Goal: Task Accomplishment & Management: Use online tool/utility

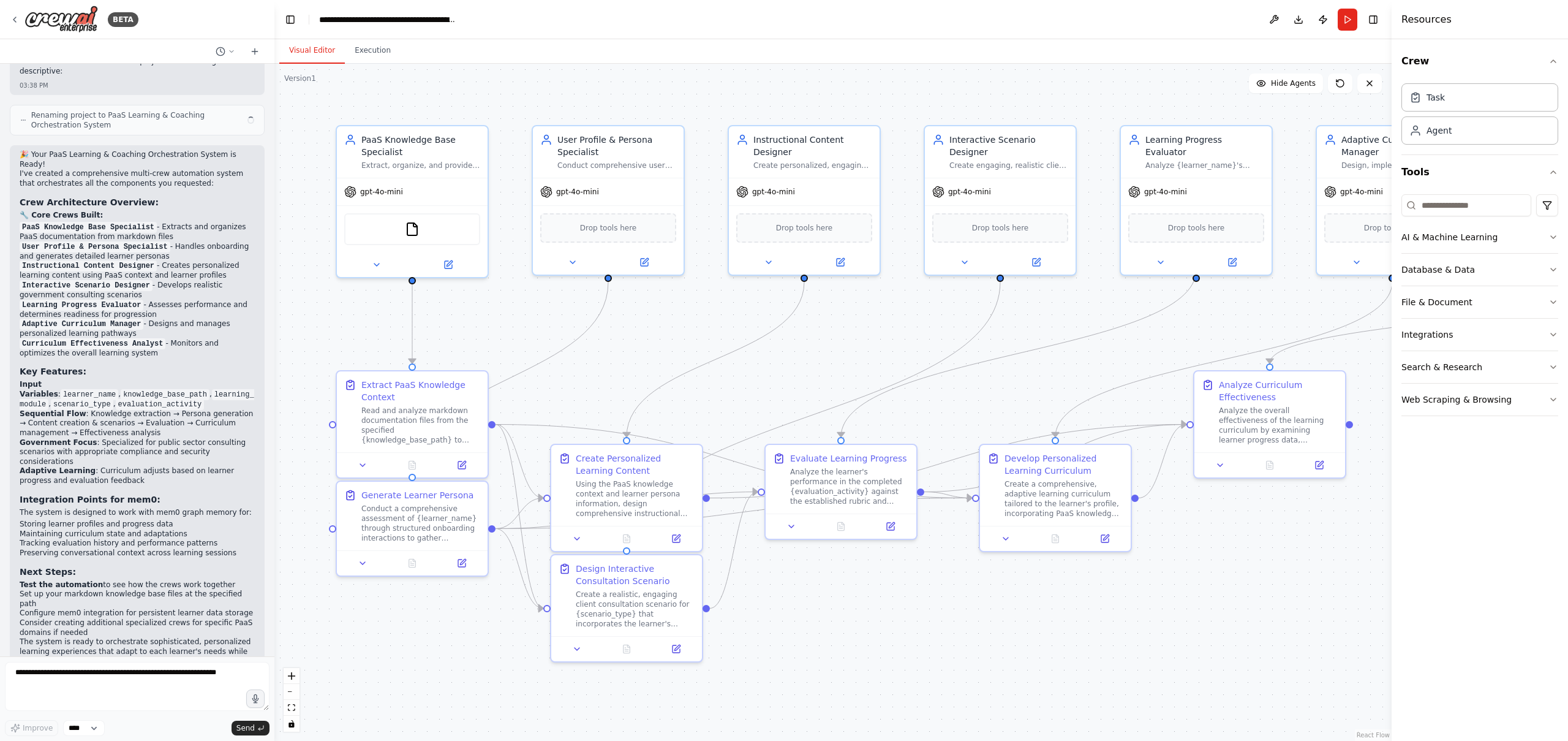
scroll to position [1879, 0]
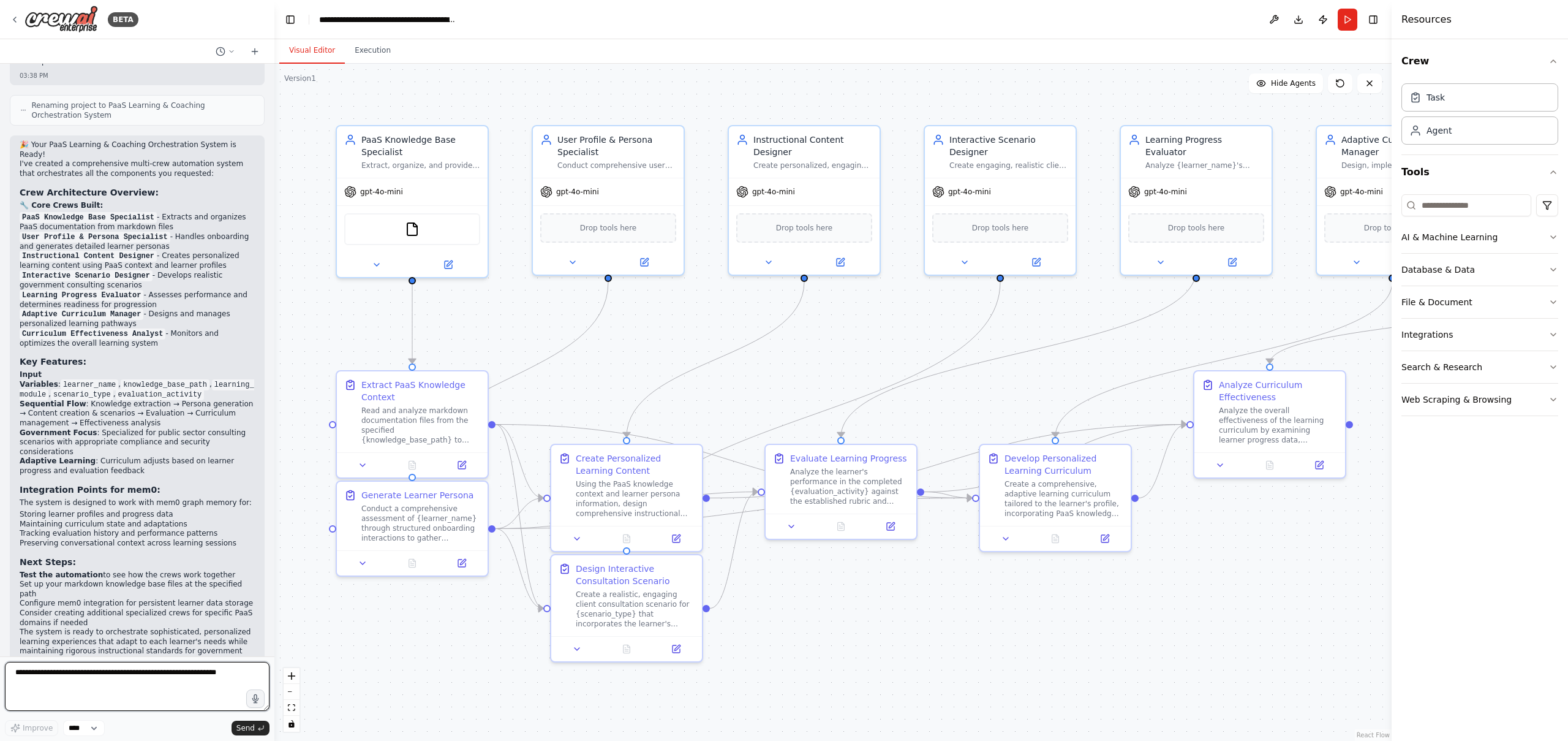
click at [69, 688] on textarea at bounding box center [137, 686] width 264 height 49
type textarea "**********"
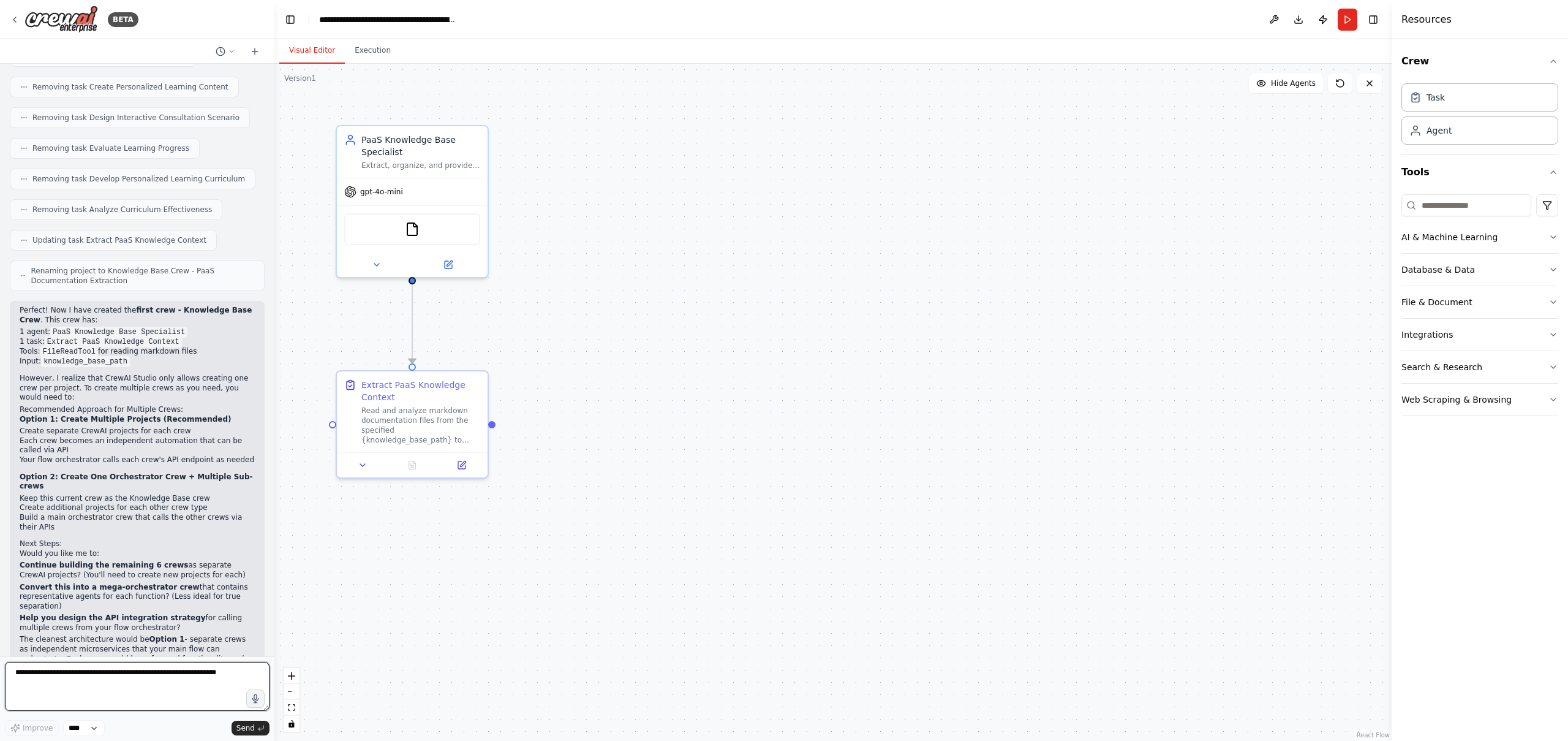
scroll to position [3033, 0]
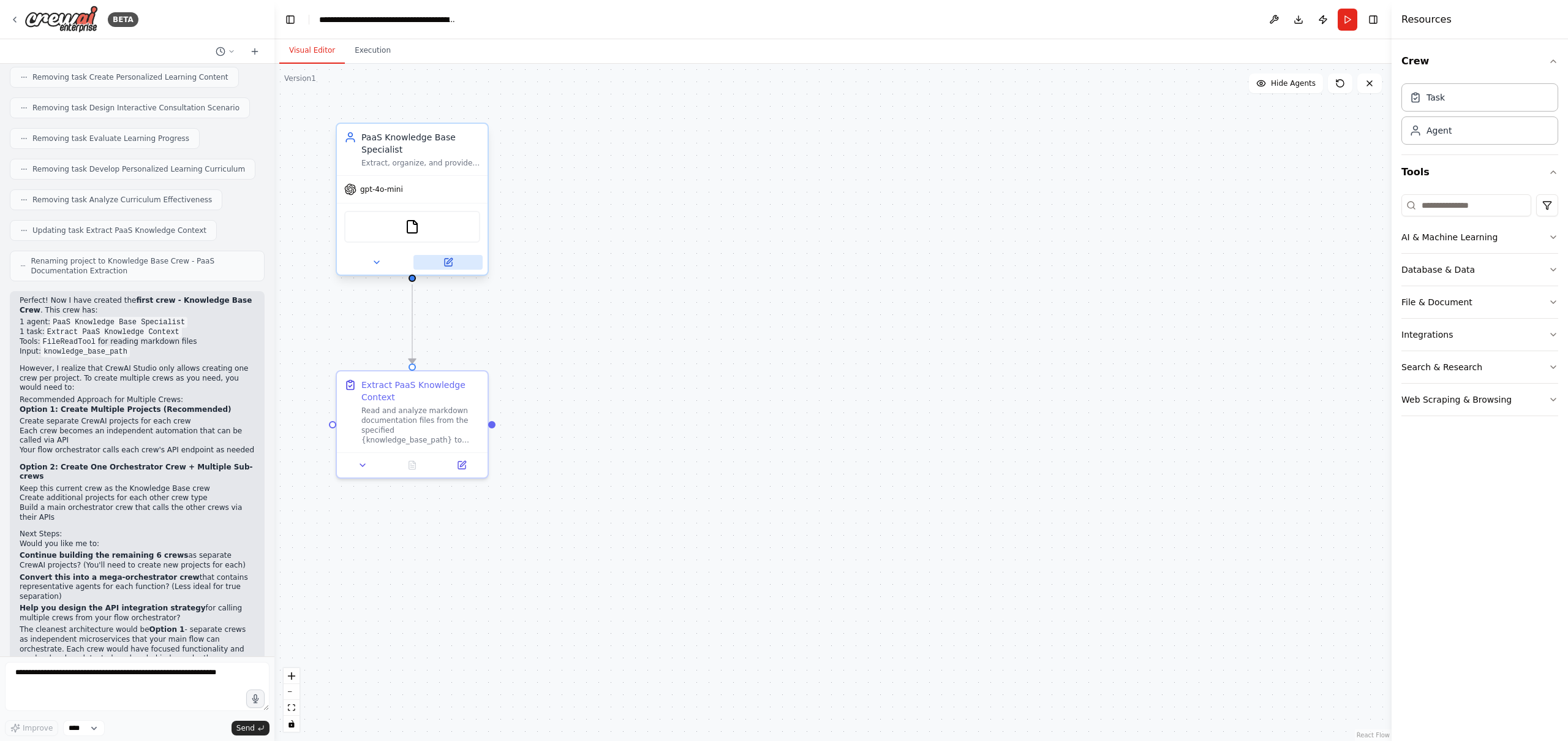
click at [448, 259] on icon at bounding box center [448, 263] width 7 height 7
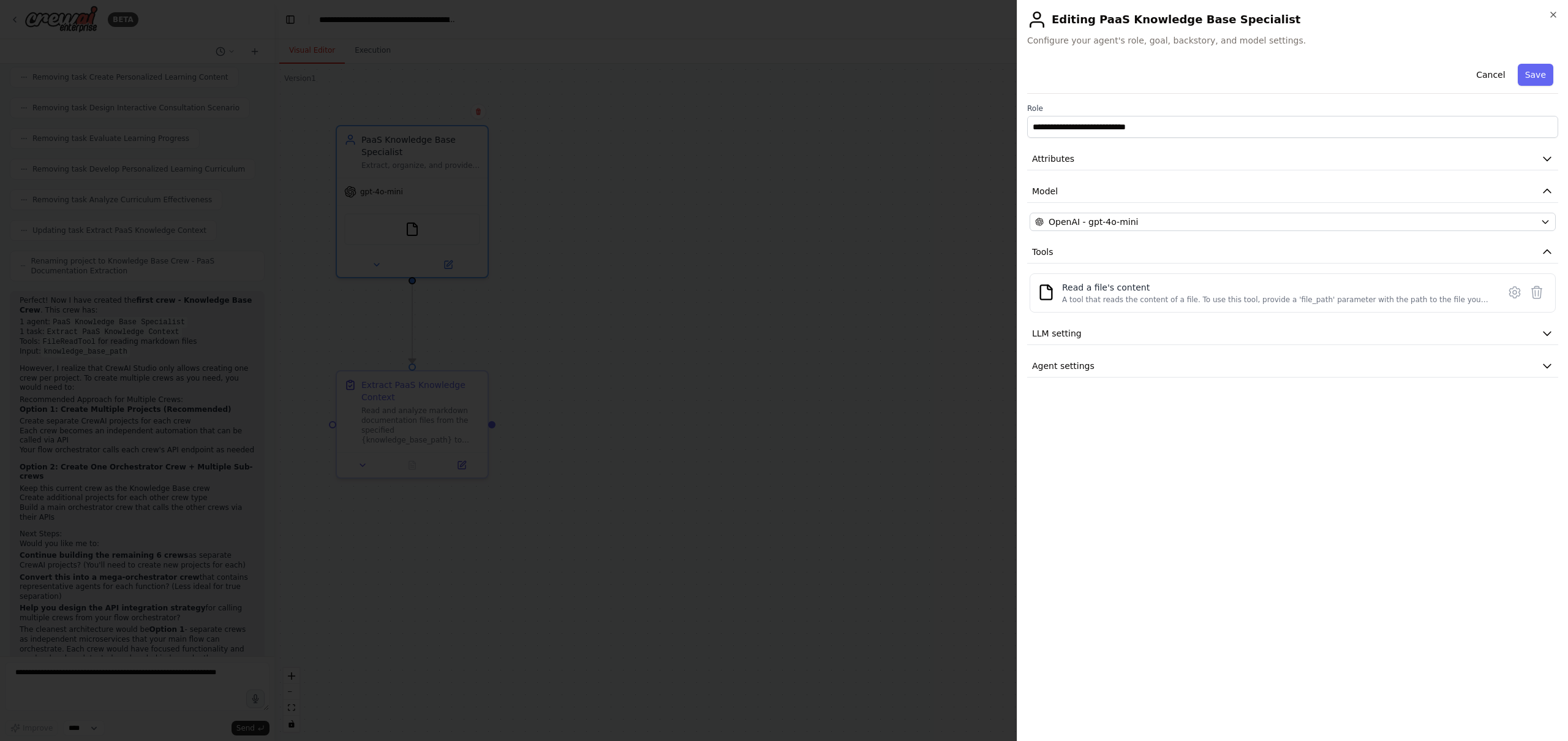
click at [421, 424] on div at bounding box center [784, 370] width 1568 height 741
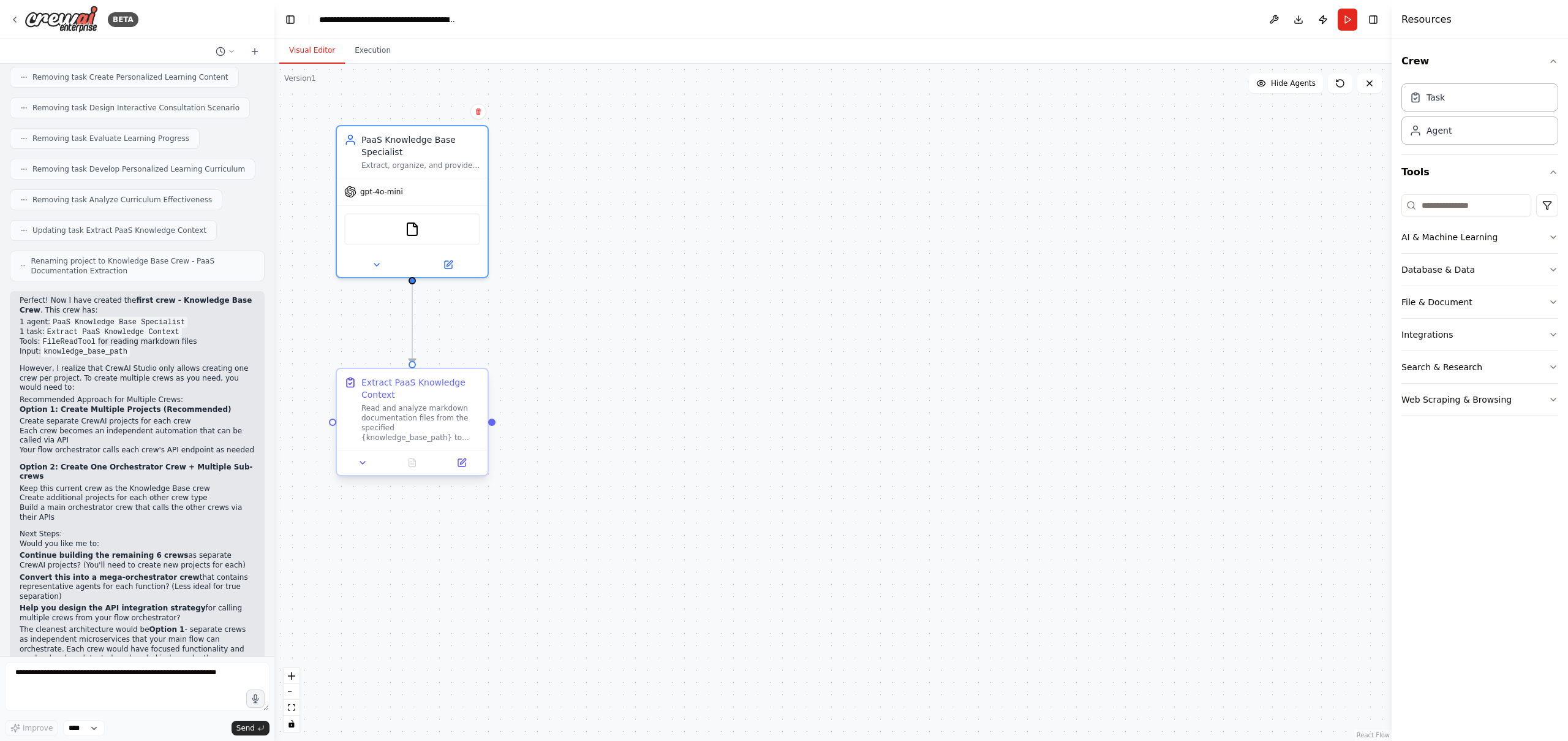
click at [433, 415] on div "Read and analyze markdown documentation files from the specified {knowledge_bas…" at bounding box center [421, 423] width 119 height 39
click at [462, 462] on icon at bounding box center [462, 461] width 6 height 6
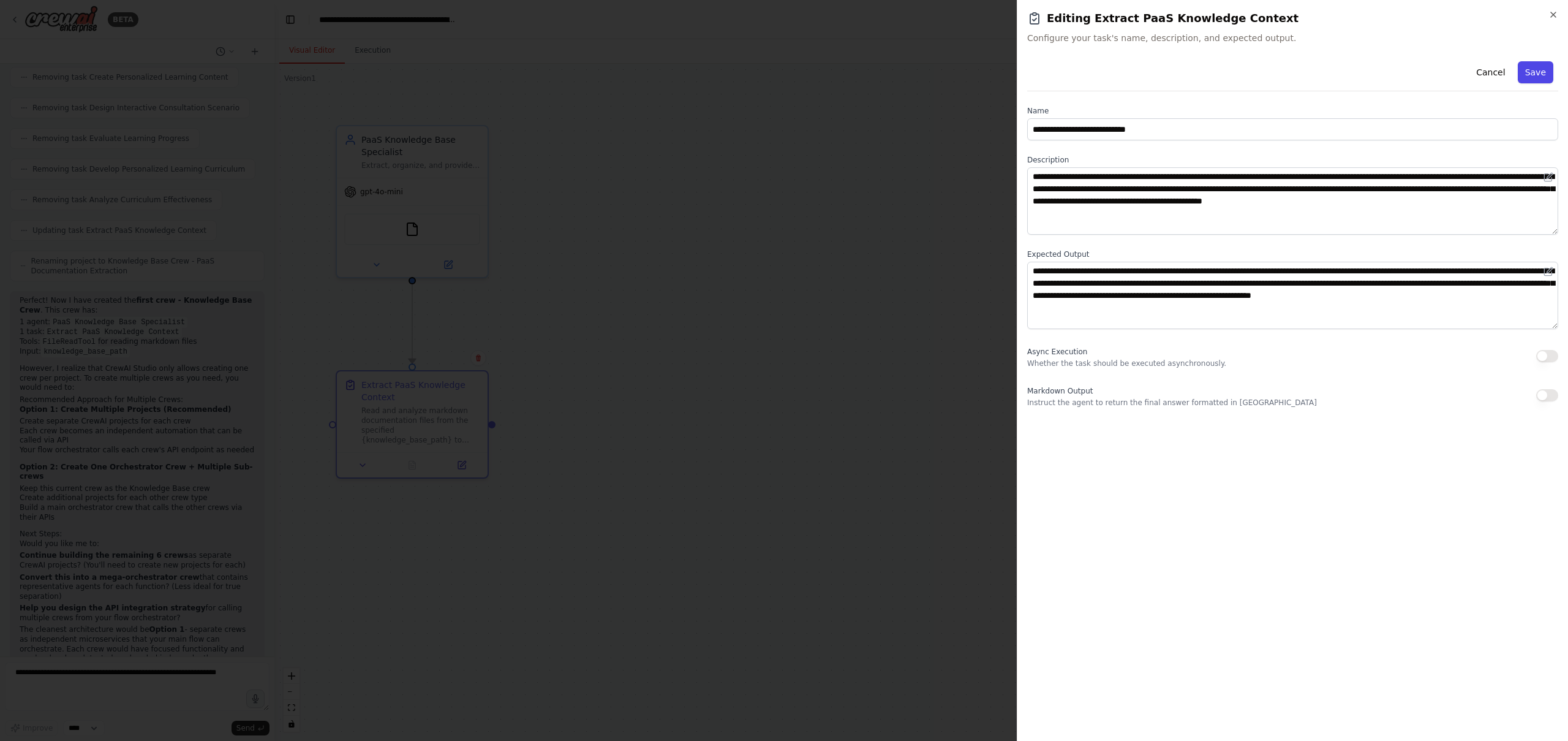
click at [1536, 74] on button "Save" at bounding box center [1535, 72] width 36 height 22
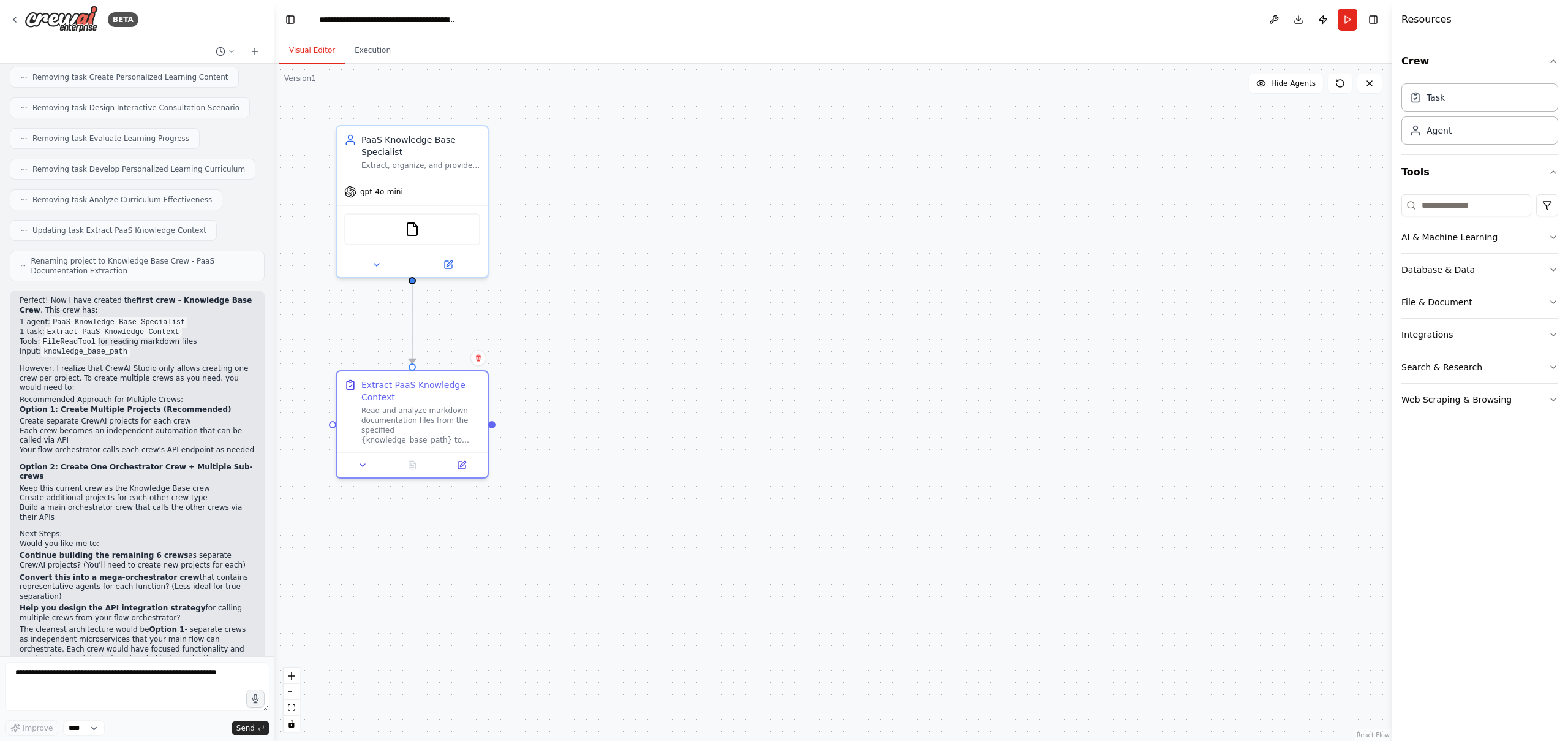
scroll to position [2975, 0]
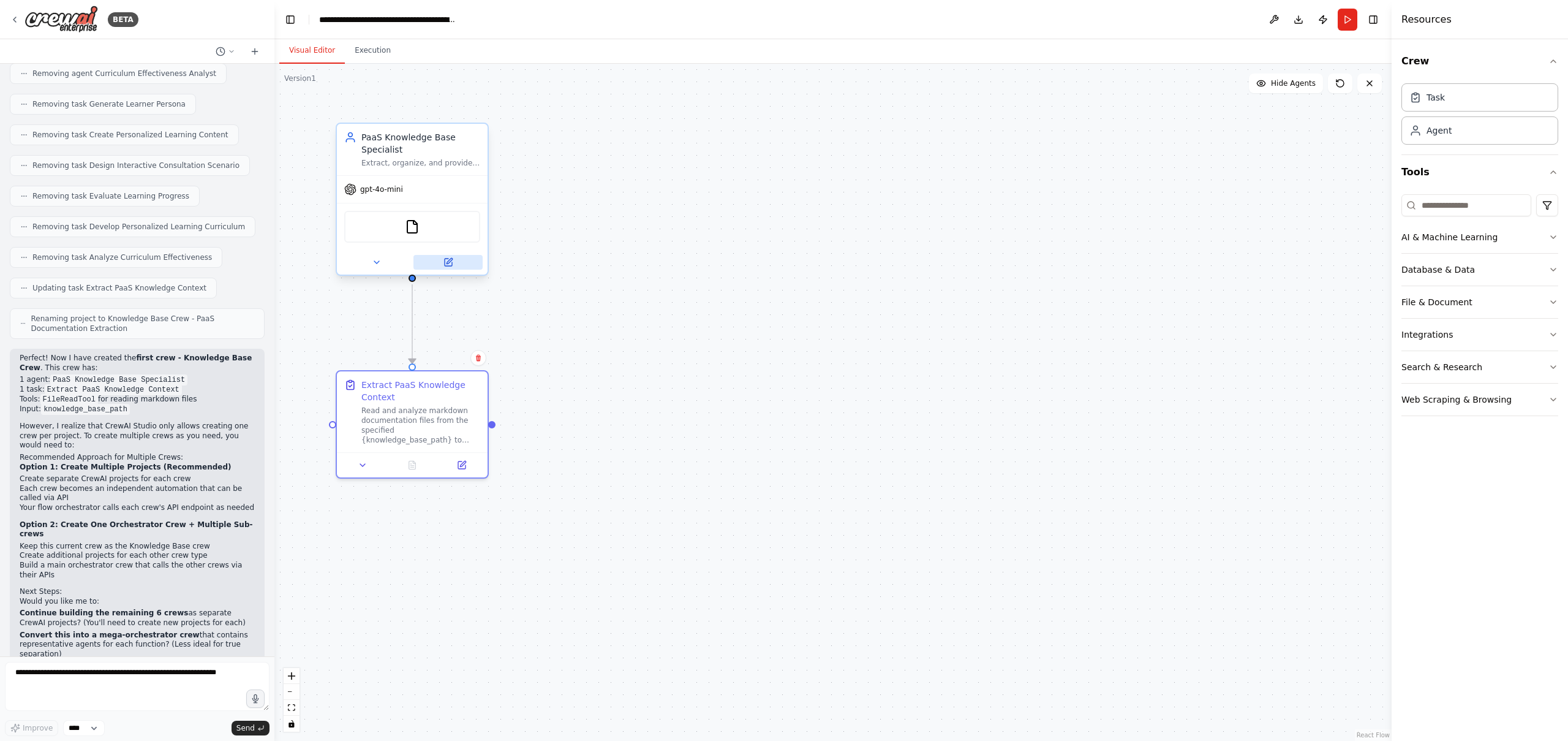
click at [451, 259] on icon at bounding box center [449, 261] width 6 height 6
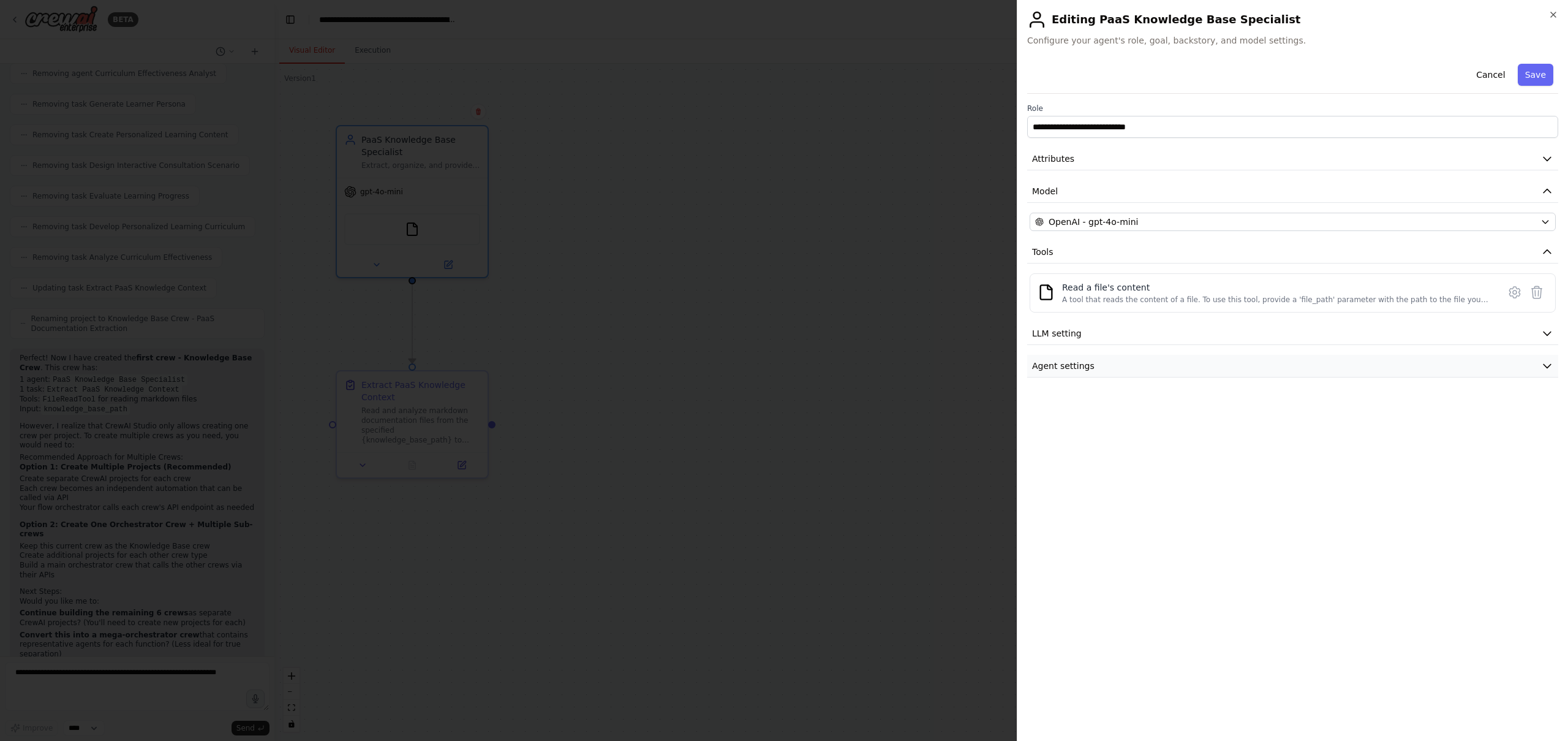
click at [1057, 364] on span "Agent settings" at bounding box center [1063, 366] width 63 height 12
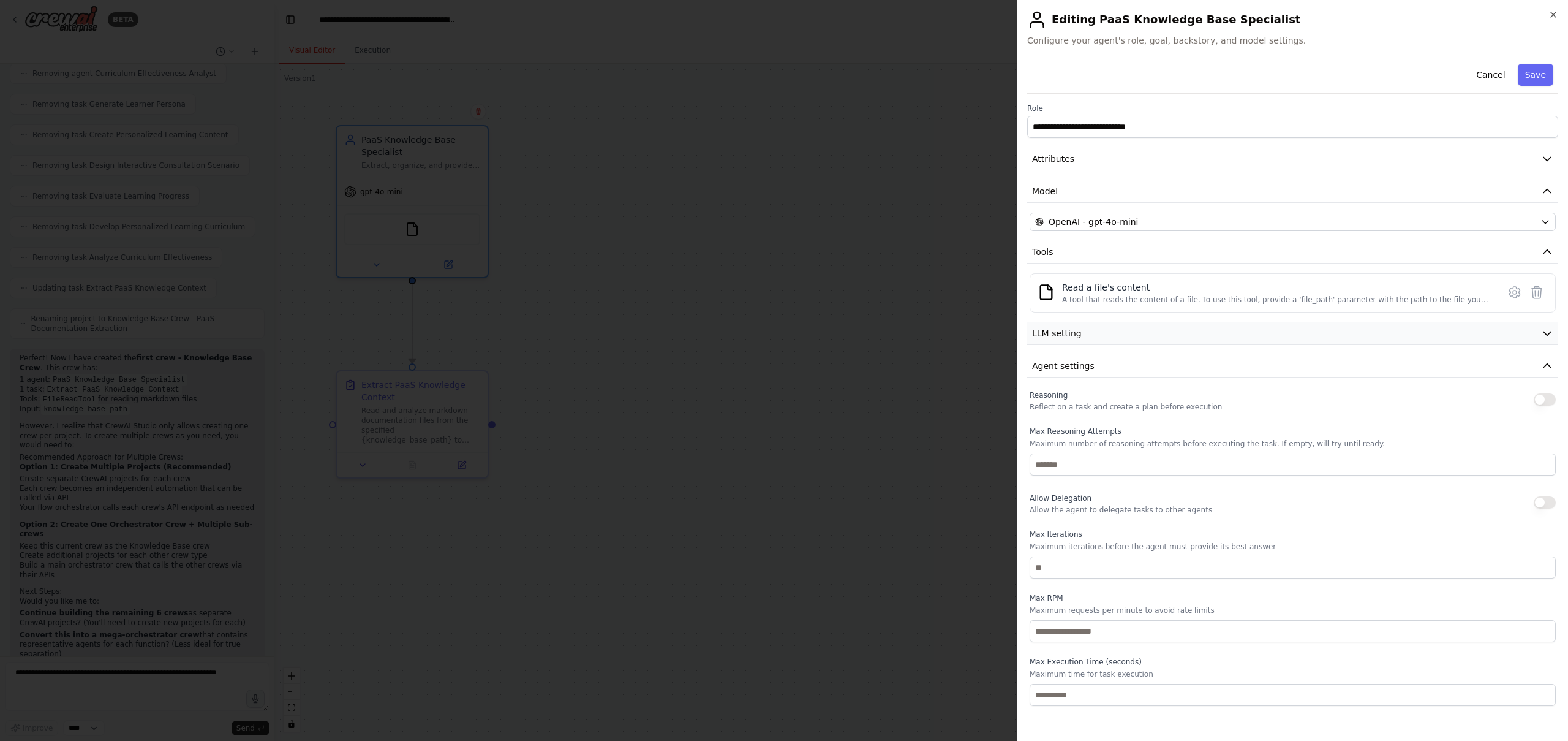
click at [1110, 334] on button "LLM setting" at bounding box center [1293, 333] width 531 height 23
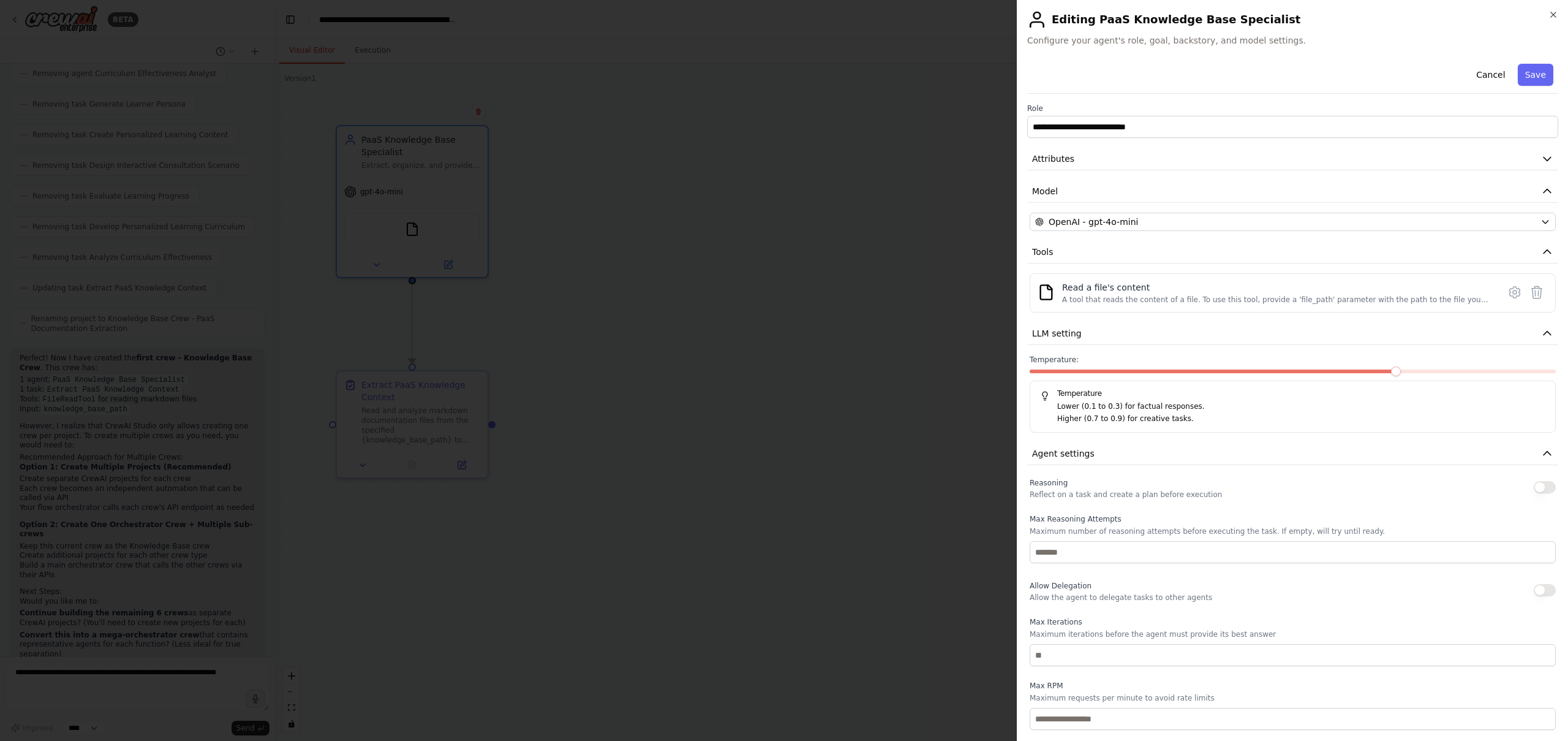
click at [1394, 372] on span at bounding box center [1396, 371] width 10 height 10
click at [1134, 372] on span at bounding box center [1138, 371] width 10 height 10
click at [1090, 371] on span at bounding box center [1086, 371] width 10 height 10
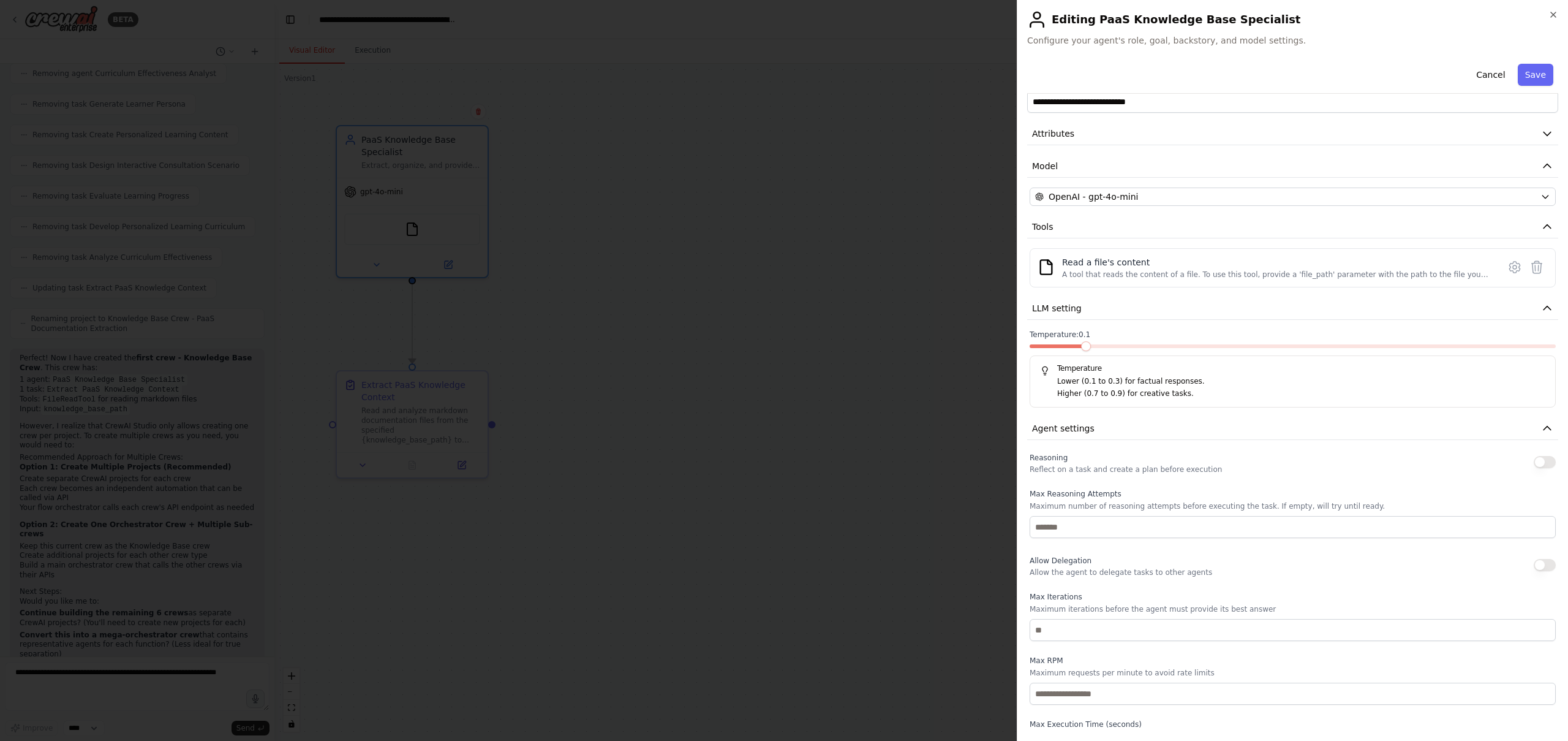
scroll to position [0, 0]
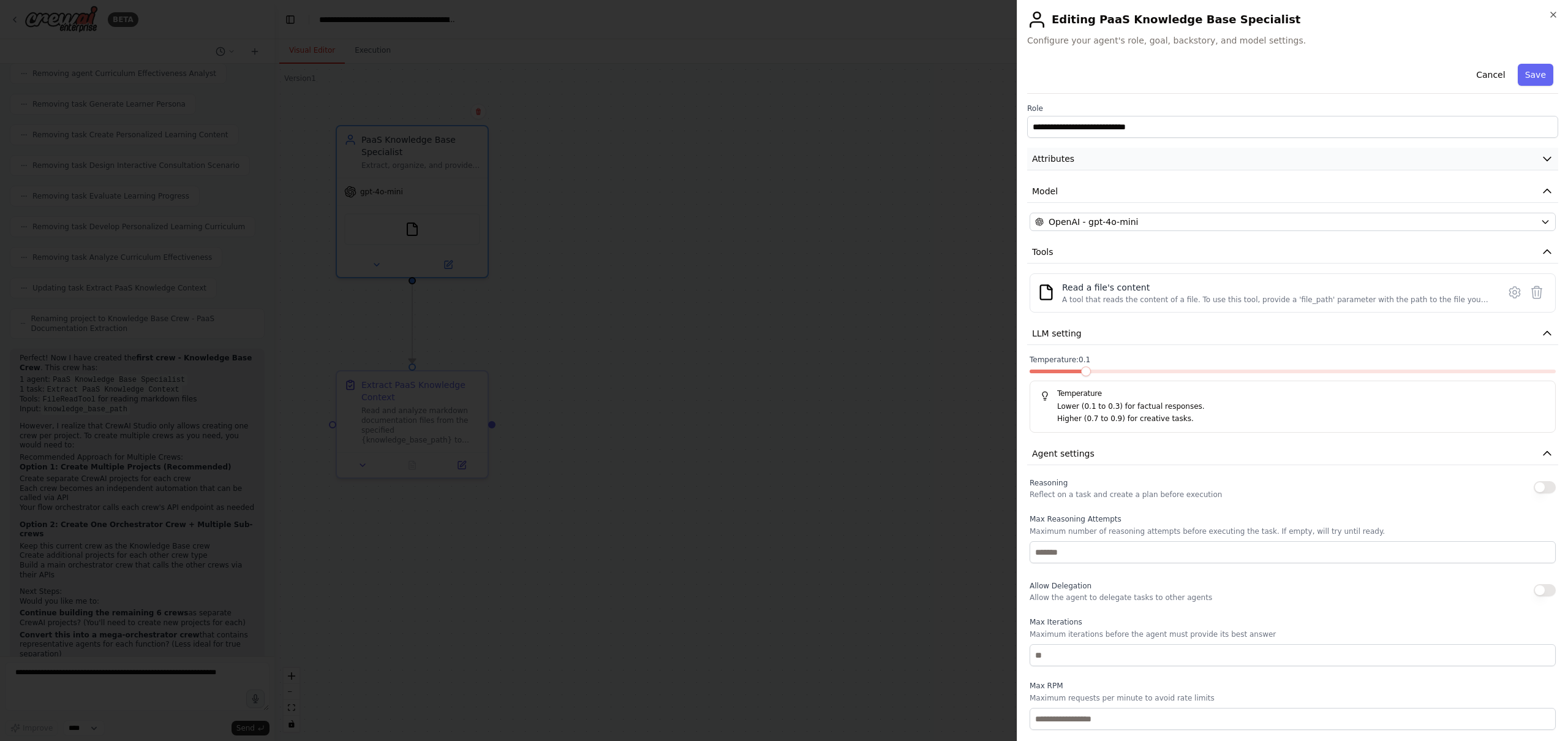
click at [1166, 161] on button "Attributes" at bounding box center [1293, 159] width 531 height 23
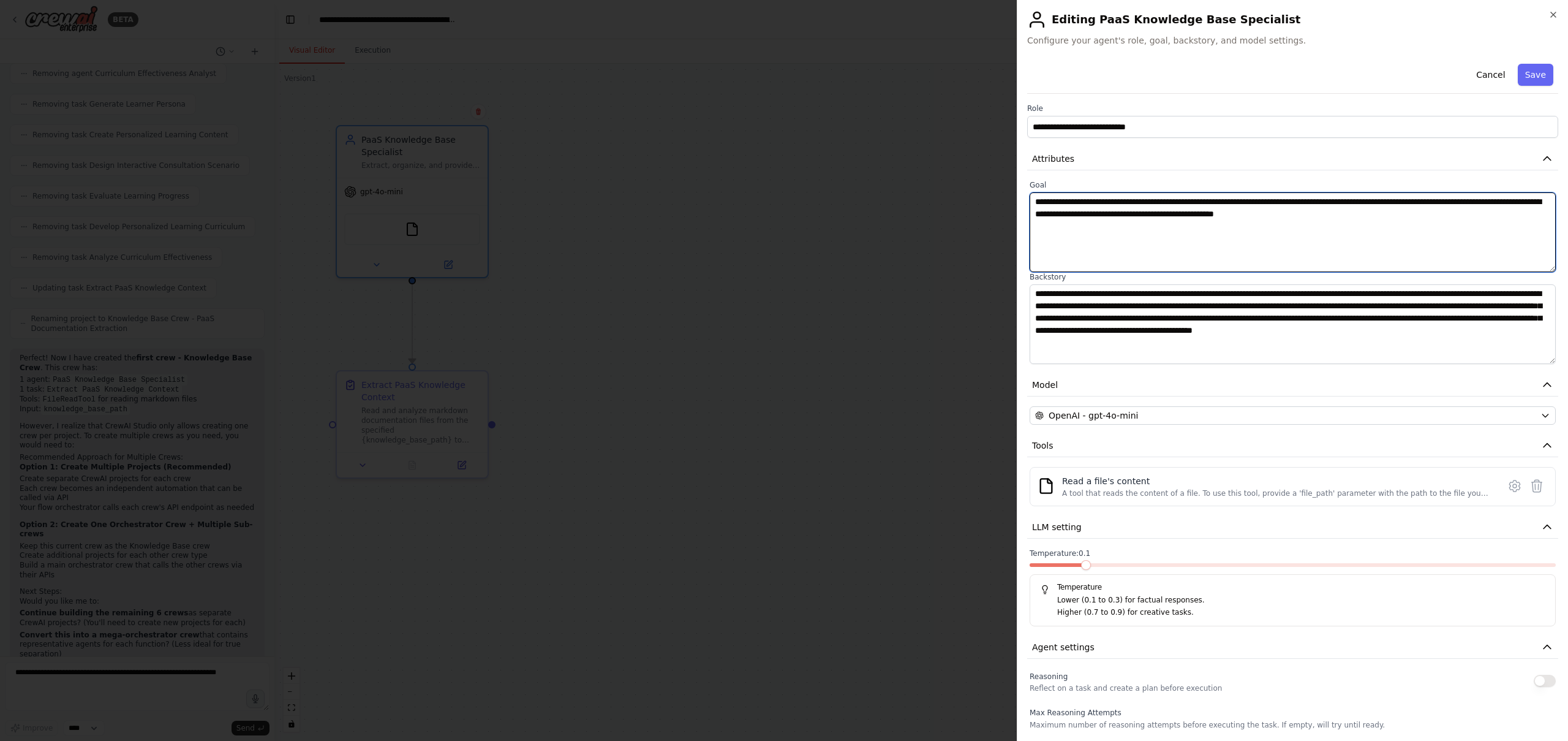
drag, startPoint x: 1238, startPoint y: 202, endPoint x: 1218, endPoint y: 201, distance: 20.0
click at [1218, 200] on textarea "**********" at bounding box center [1293, 232] width 526 height 80
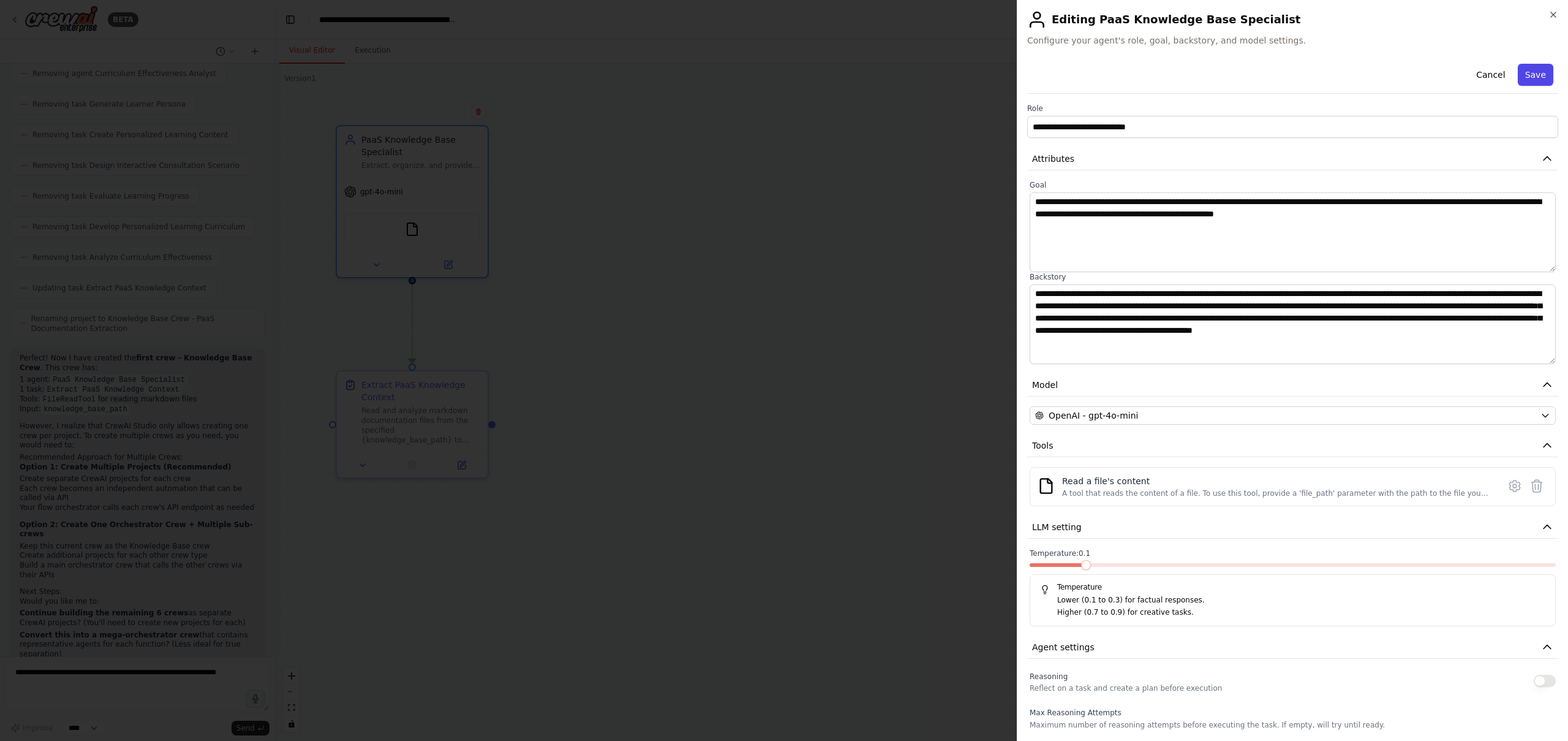
click at [1534, 79] on button "Save" at bounding box center [1535, 75] width 36 height 22
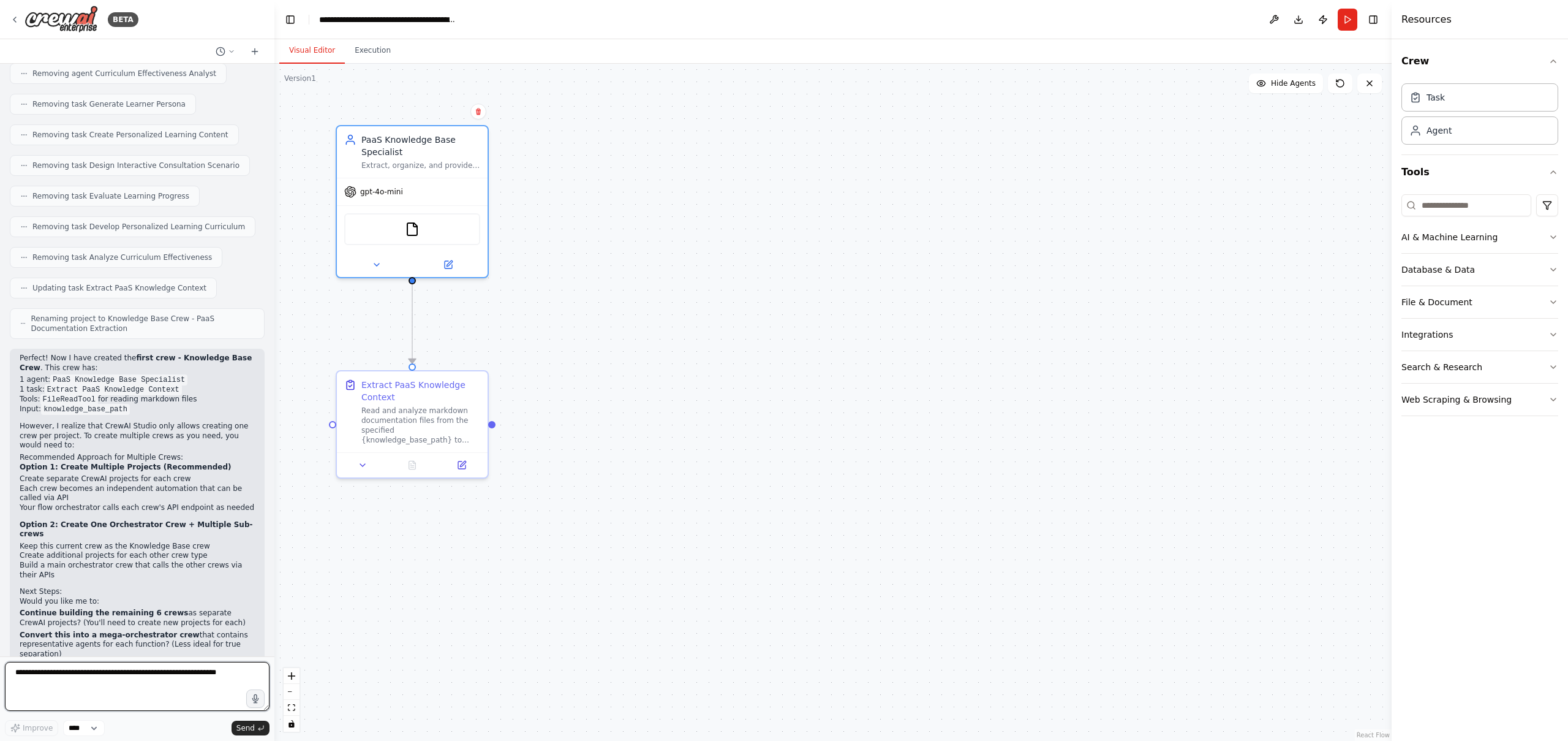
click at [122, 674] on textarea at bounding box center [137, 686] width 264 height 49
